Goal: Task Accomplishment & Management: Manage account settings

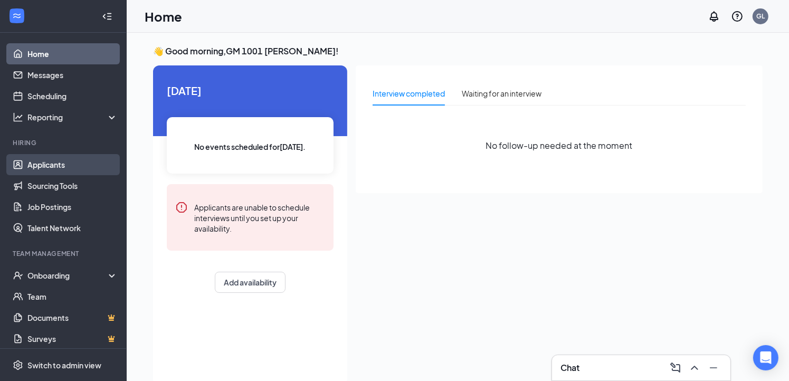
click at [47, 159] on link "Applicants" at bounding box center [72, 164] width 90 height 21
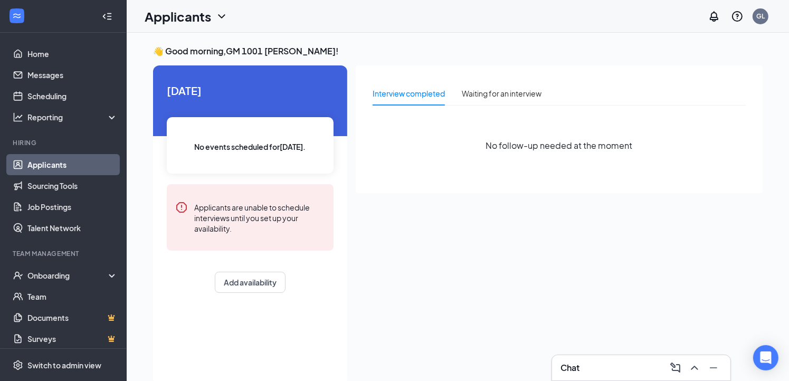
click at [47, 159] on link "Applicants" at bounding box center [72, 164] width 90 height 21
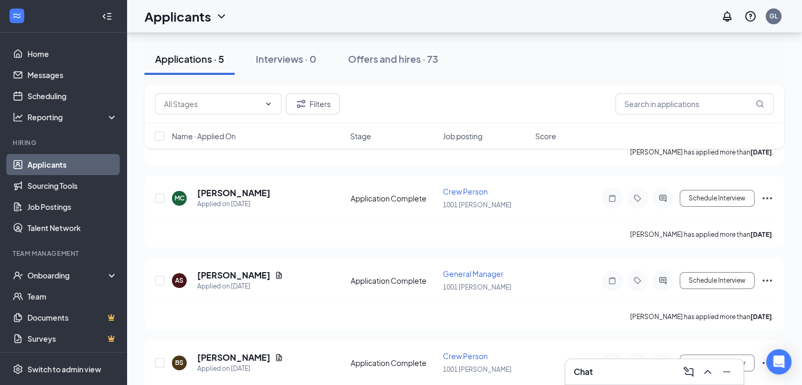
scroll to position [158, 0]
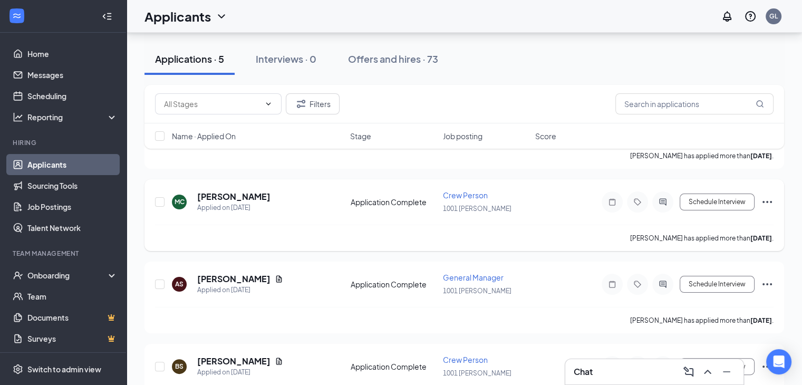
click at [277, 191] on div "MC [PERSON_NAME] Applied on [DATE]" at bounding box center [258, 202] width 173 height 22
click at [772, 197] on icon "Ellipses" at bounding box center [767, 202] width 13 height 13
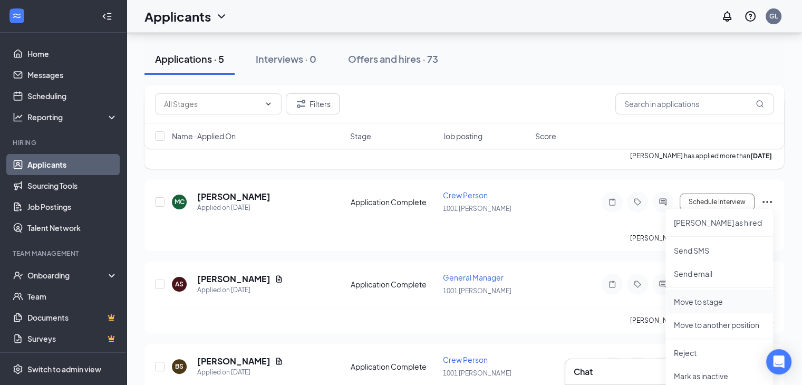
click at [703, 302] on p "Move to stage" at bounding box center [719, 301] width 91 height 11
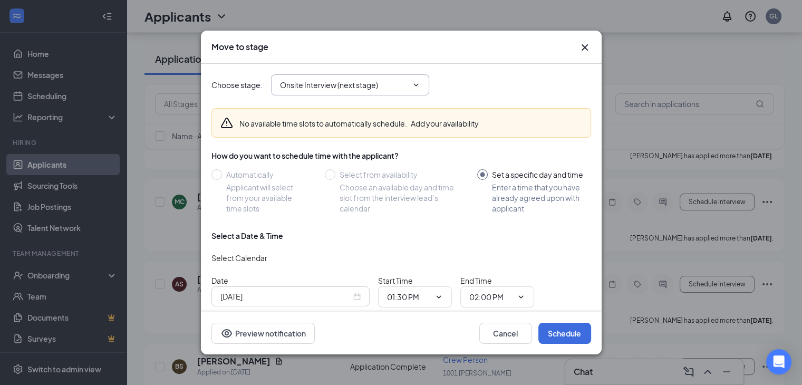
click at [346, 83] on input "Onsite Interview (next stage)" at bounding box center [344, 85] width 128 height 12
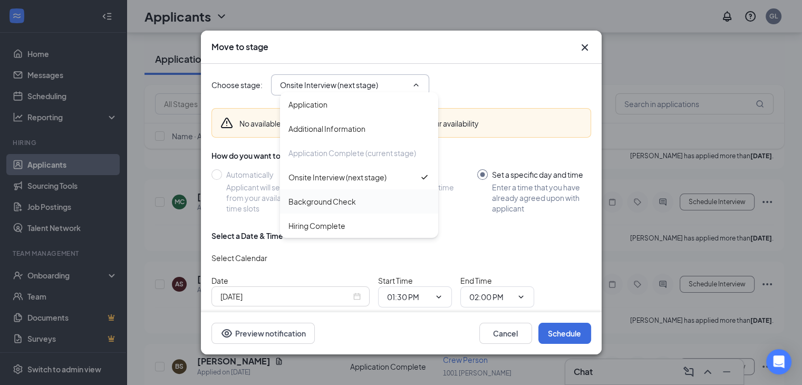
click at [321, 199] on div "Background Check" at bounding box center [323, 202] width 68 height 12
type input "Background Check"
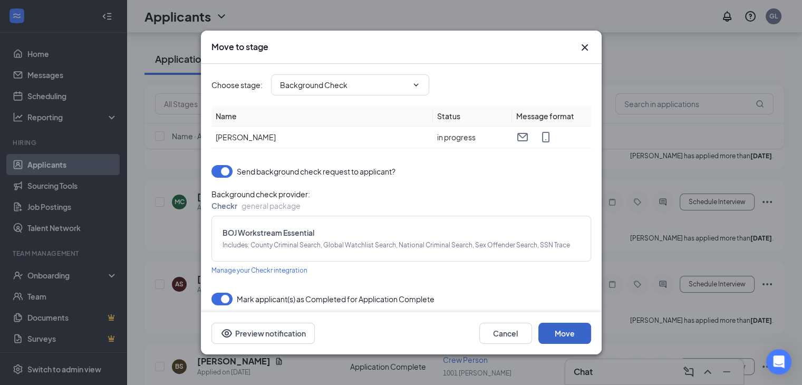
click at [558, 328] on button "Move" at bounding box center [565, 333] width 53 height 21
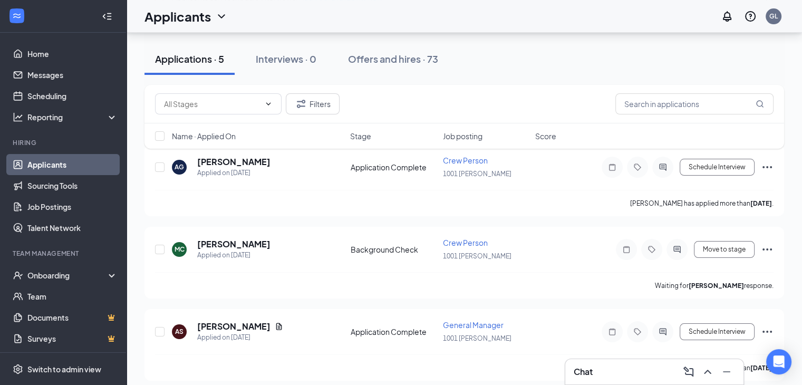
scroll to position [111, 0]
click at [375, 62] on div "Offers and hires · 73" at bounding box center [393, 58] width 90 height 13
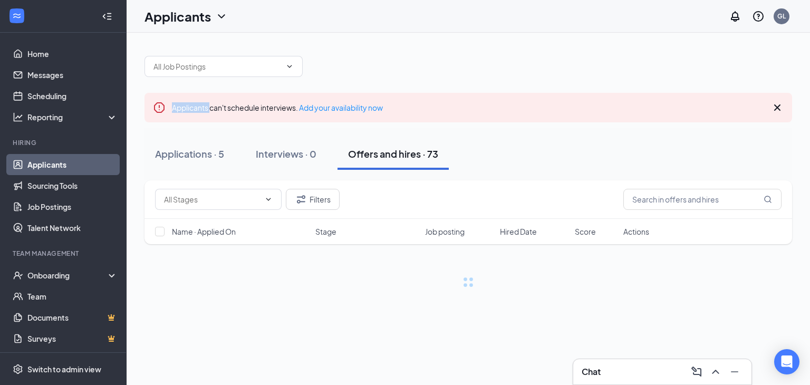
click at [375, 62] on div at bounding box center [469, 61] width 648 height 32
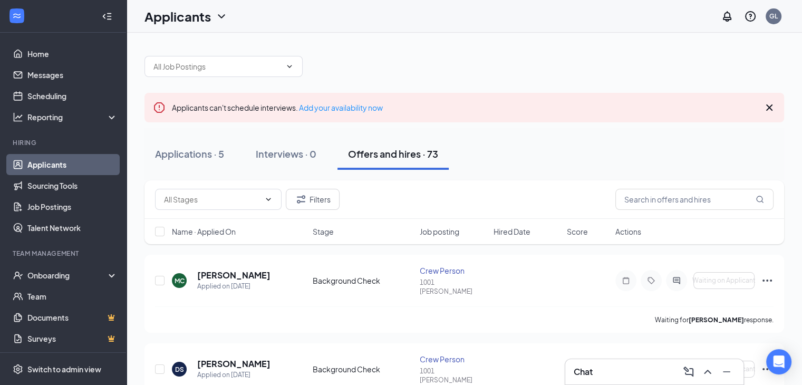
click at [527, 172] on div "Applications · 5 Interviews · 0 Offers and hires · 73" at bounding box center [465, 154] width 640 height 53
click at [218, 150] on div "Applications · 5" at bounding box center [189, 153] width 69 height 13
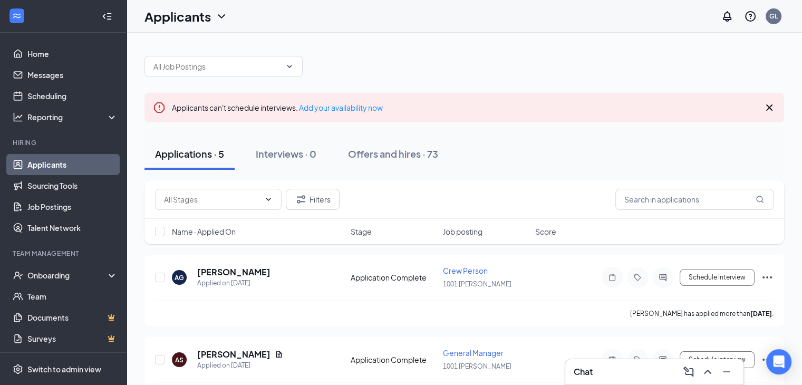
click at [218, 150] on div "Applications · 5" at bounding box center [189, 153] width 69 height 13
